Goal: Find specific page/section: Find specific page/section

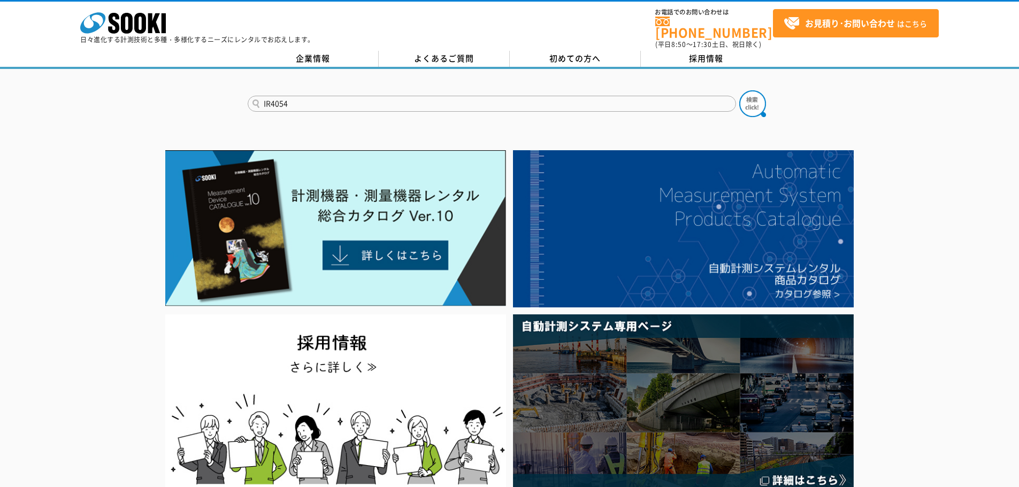
type input "IR4054"
click at [740, 90] on button at bounding box center [753, 103] width 27 height 27
click at [332, 107] on form at bounding box center [510, 105] width 524 height 30
click at [340, 101] on input "text" at bounding box center [492, 104] width 489 height 16
type input "SL-4023"
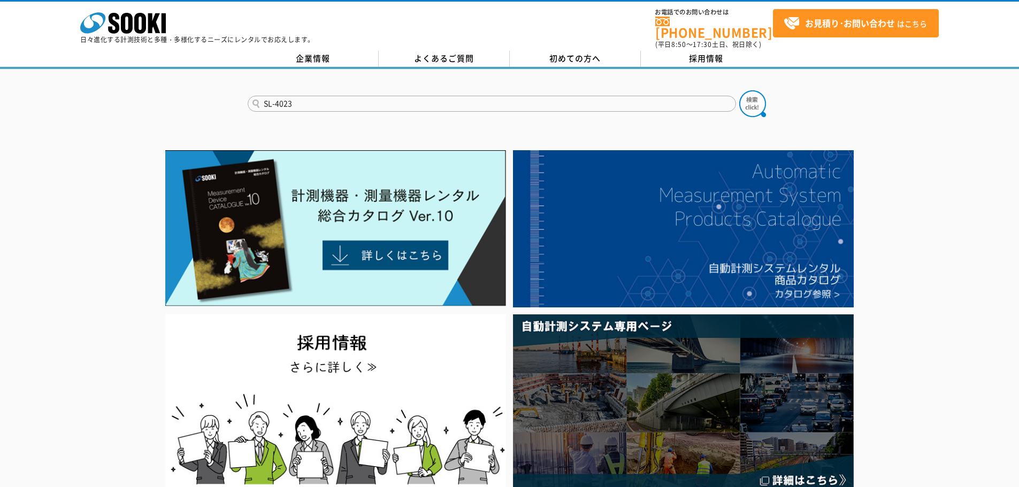
click at [740, 90] on button at bounding box center [753, 103] width 27 height 27
